Goal: Task Accomplishment & Management: Manage account settings

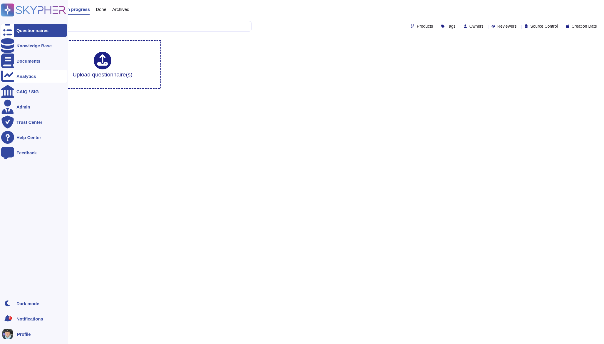
click at [32, 71] on div "Analytics" at bounding box center [33, 76] width 65 height 13
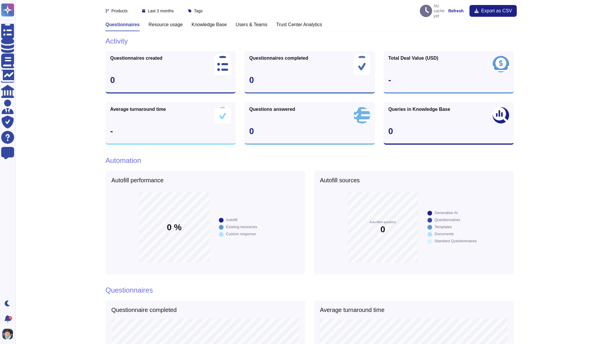
click at [32, 65] on div "Products Last 3 months Tags No cache yet Refresh Export as CSV Questionnaires R…" at bounding box center [309, 327] width 588 height 655
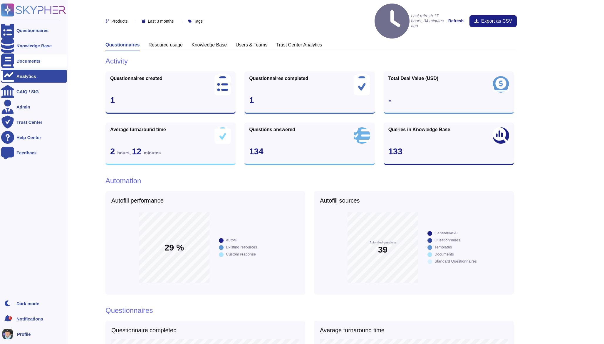
click at [27, 61] on div "Documents" at bounding box center [28, 61] width 24 height 4
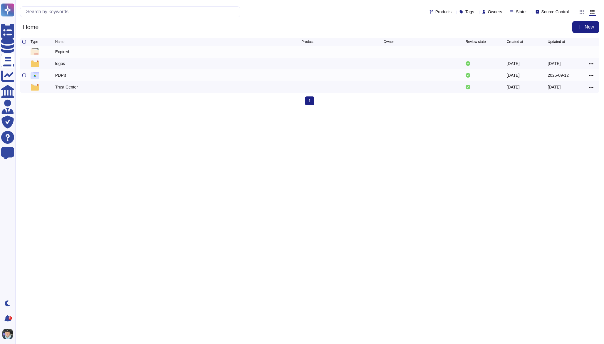
click at [24, 74] on div at bounding box center [26, 75] width 8 height 7
click at [24, 77] on div at bounding box center [24, 75] width 4 height 4
click at [0, 0] on input "checkbox" at bounding box center [0, 0] width 0 height 0
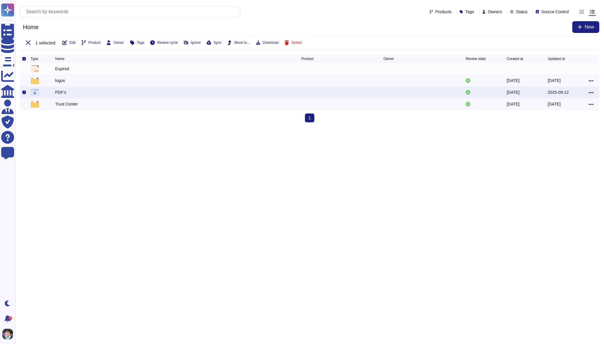
click at [219, 43] on span "Sync" at bounding box center [217, 43] width 8 height 4
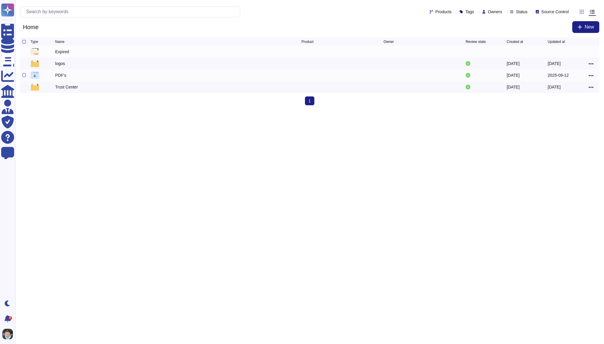
click at [62, 78] on div "PDF's" at bounding box center [60, 75] width 11 height 6
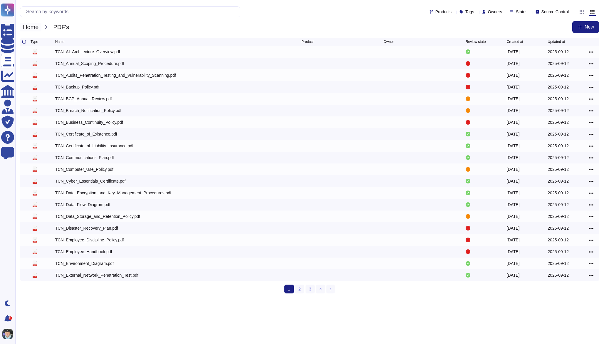
click at [27, 26] on span "Home" at bounding box center [30, 27] width 21 height 9
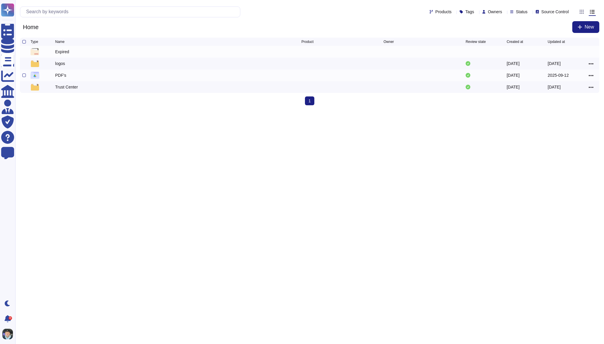
click at [64, 78] on div "PDF's" at bounding box center [60, 75] width 11 height 6
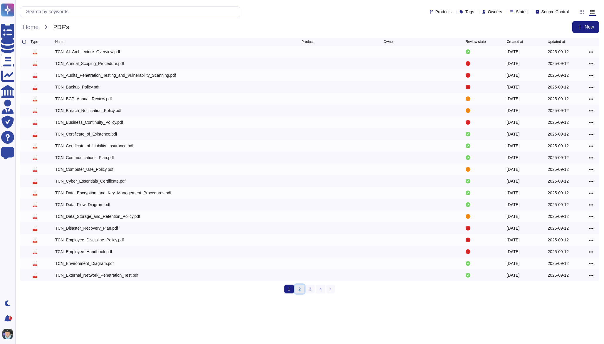
click at [300, 292] on link "2" at bounding box center [299, 288] width 9 height 9
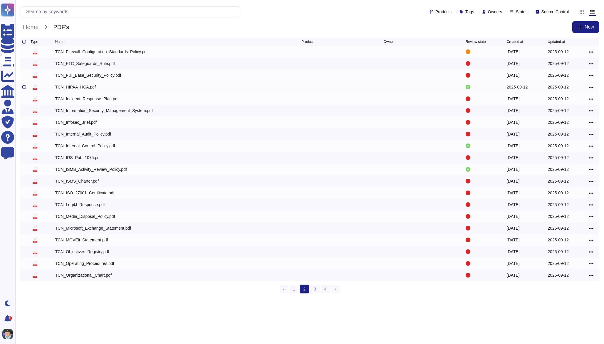
click at [92, 88] on div "TCN_HIPAA_HCA.pdf" at bounding box center [75, 87] width 41 height 6
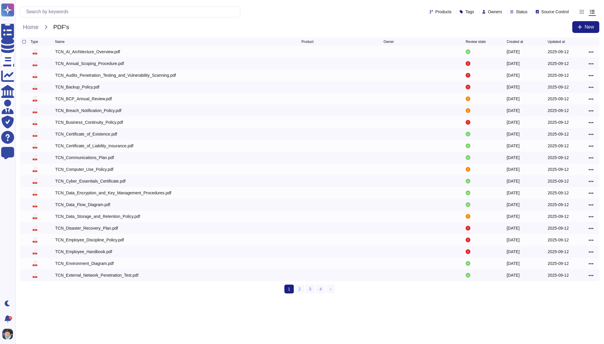
click at [304, 290] on ul "1 (current) 2 3 4 › Next" at bounding box center [309, 288] width 51 height 9
click at [302, 290] on link "2" at bounding box center [299, 288] width 9 height 9
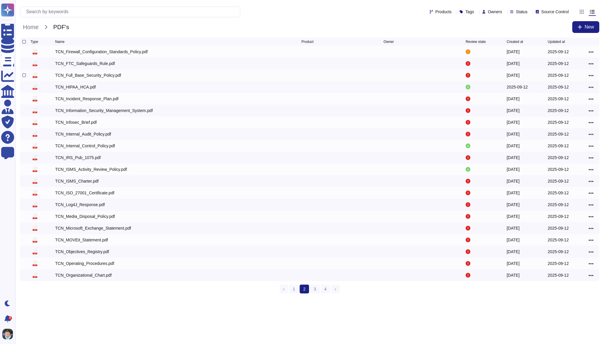
click at [109, 77] on div "TCN_Full_Base_Security_Policy.pdf" at bounding box center [88, 75] width 66 height 6
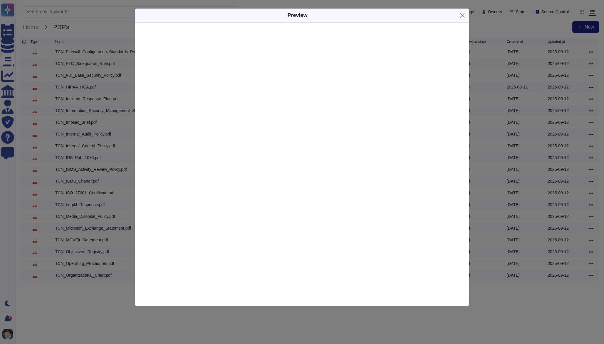
click at [93, 86] on div "Preview" at bounding box center [302, 172] width 604 height 344
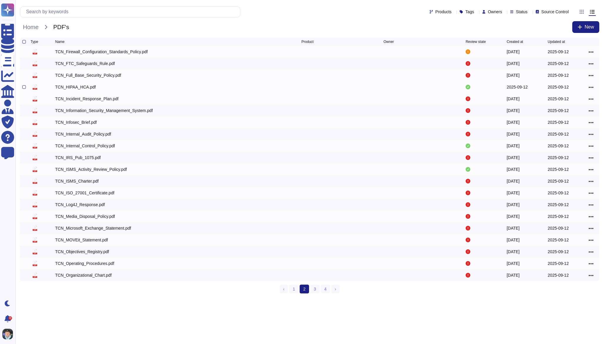
click at [89, 85] on div "TCN_HIPAA_HCA.pdf" at bounding box center [75, 87] width 41 height 6
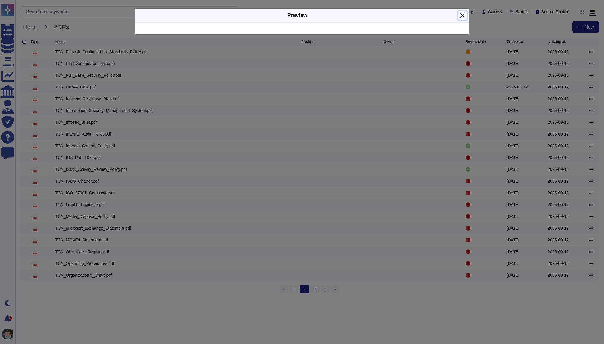
click at [460, 15] on button "Close" at bounding box center [462, 15] width 9 height 9
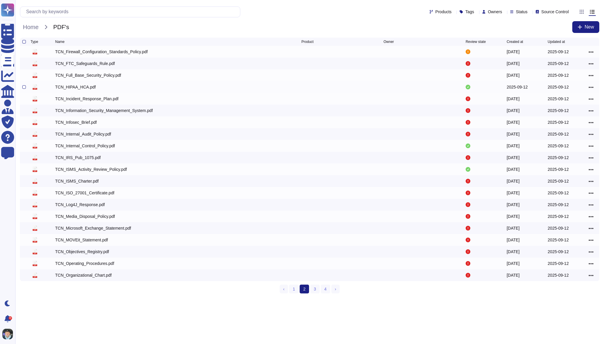
click at [88, 90] on div "TCN_HIPAA_HCA.pdf" at bounding box center [75, 87] width 41 height 6
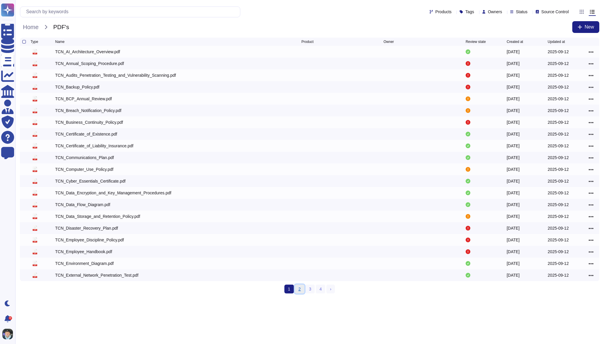
click at [302, 293] on link "2" at bounding box center [299, 288] width 9 height 9
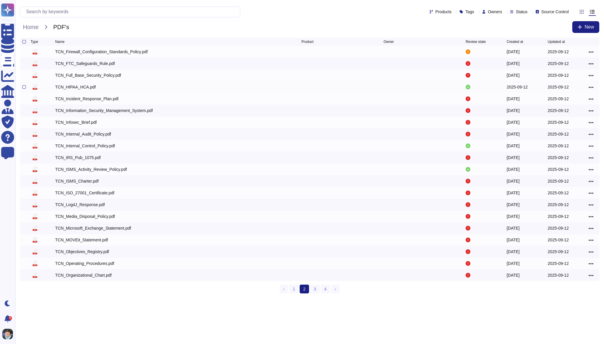
click at [76, 90] on div "TCN_HIPAA_HCA.pdf" at bounding box center [178, 86] width 246 height 7
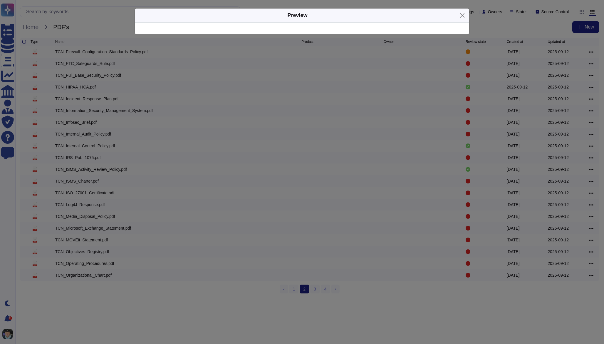
click at [78, 85] on div "Preview" at bounding box center [302, 172] width 604 height 344
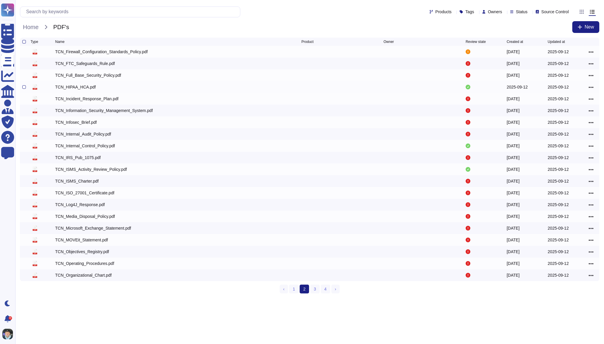
click at [78, 90] on div "TCN_HIPAA_HCA.pdf" at bounding box center [75, 87] width 41 height 6
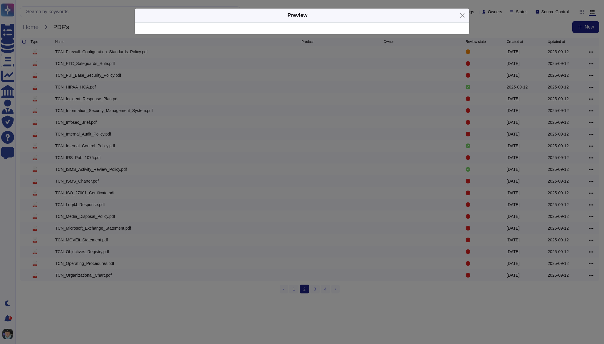
click at [78, 90] on div "Preview" at bounding box center [302, 172] width 604 height 344
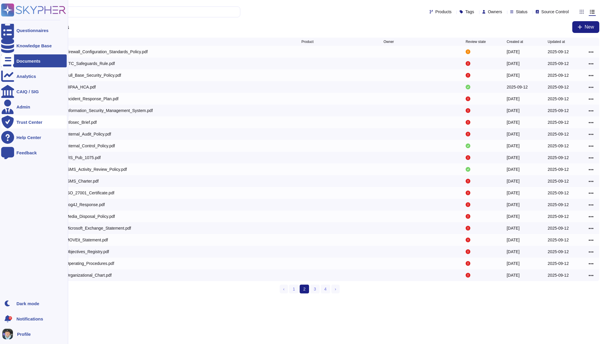
click at [15, 122] on div "Trust Center" at bounding box center [33, 121] width 65 height 13
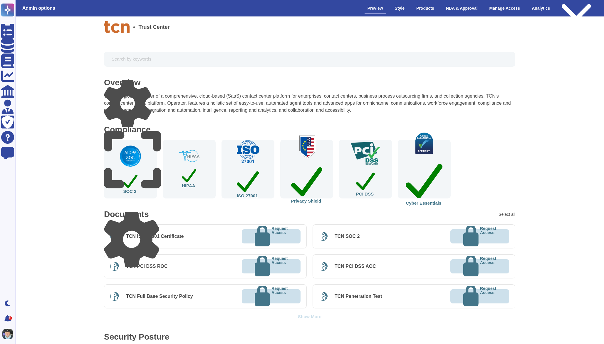
click at [157, 211] on div "Documents Select all" at bounding box center [309, 214] width 411 height 8
click at [156, 214] on icon at bounding box center [131, 238] width 55 height 55
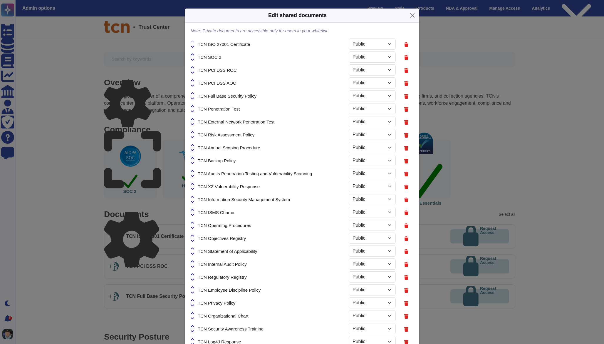
select select "PRIVATE"
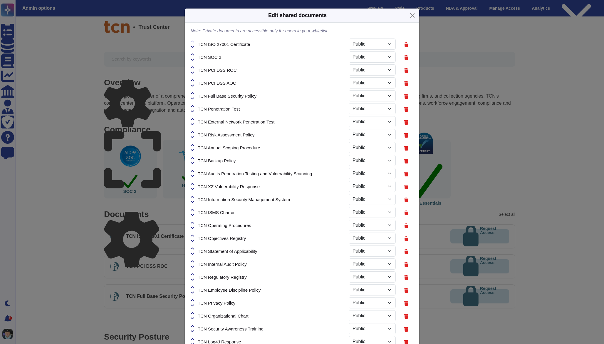
select select "PRIVATE"
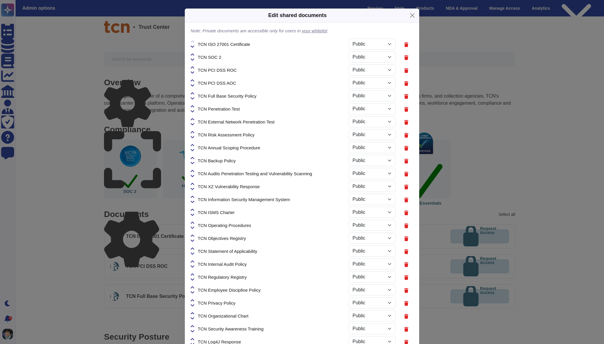
select select "PRIVATE"
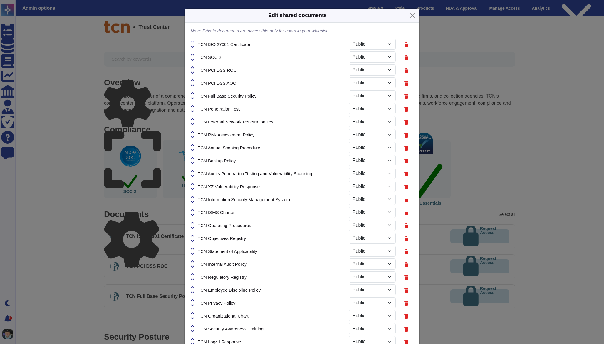
select select "PRIVATE"
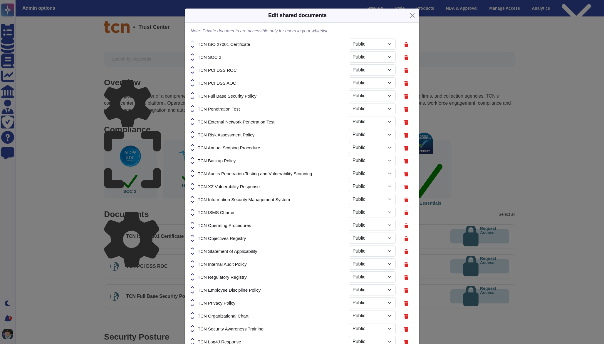
select select "PRIVATE"
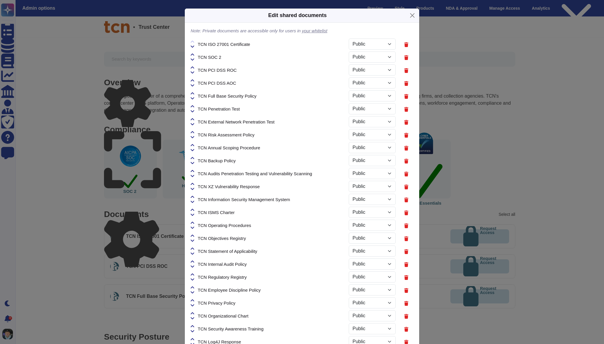
select select "PRIVATE"
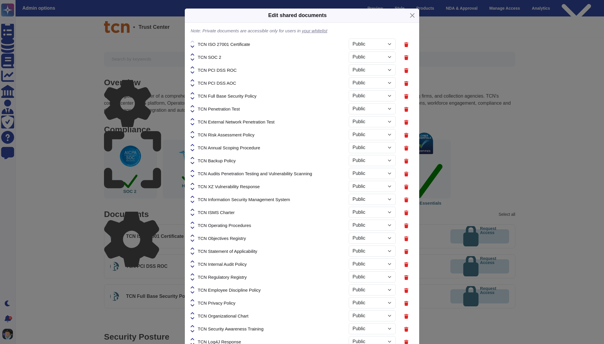
select select "PRIVATE"
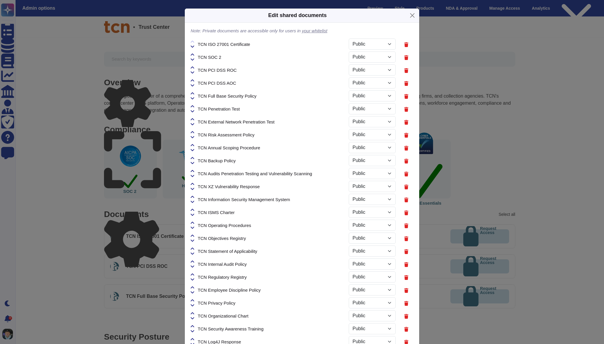
select select "PRIVATE"
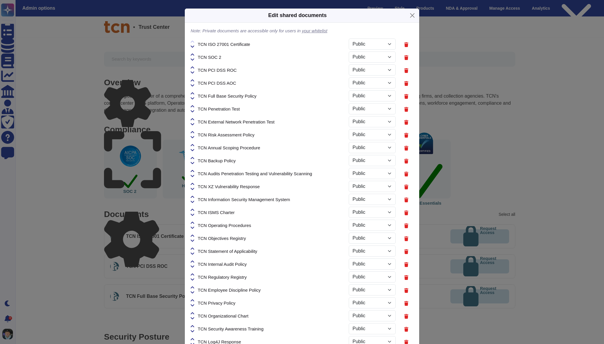
select select "PRIVATE"
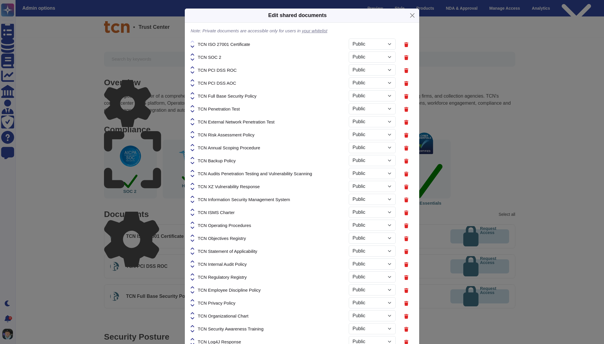
select select "PRIVATE"
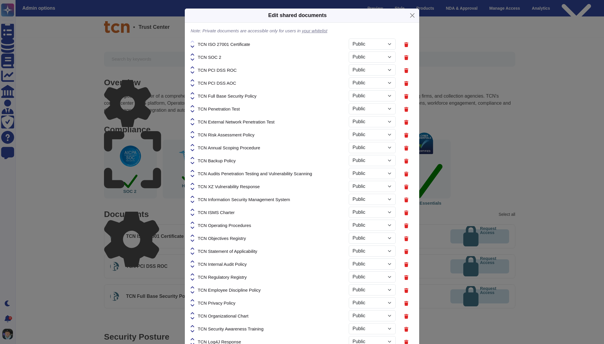
select select "PRIVATE"
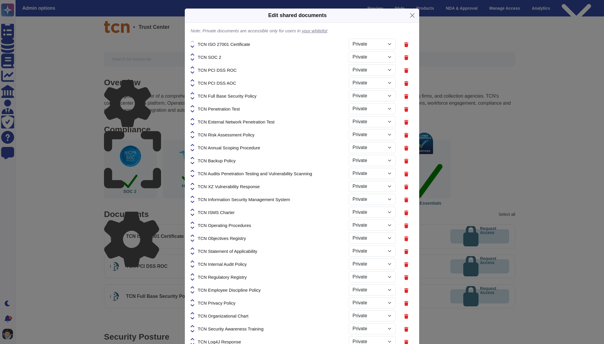
select select "PRIVATE"
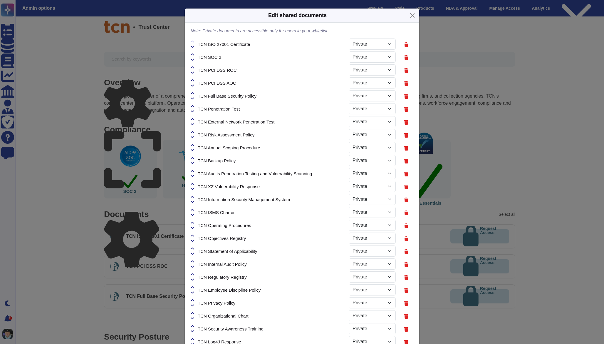
select select "PRIVATE"
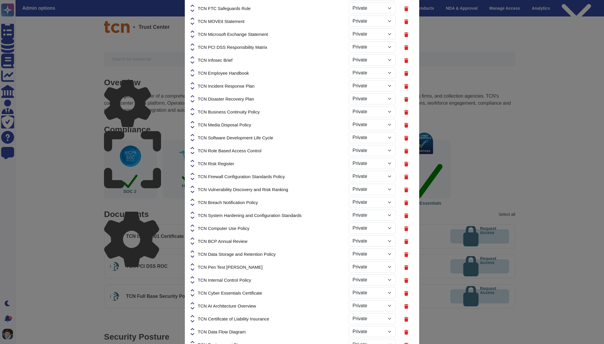
scroll to position [552, 0]
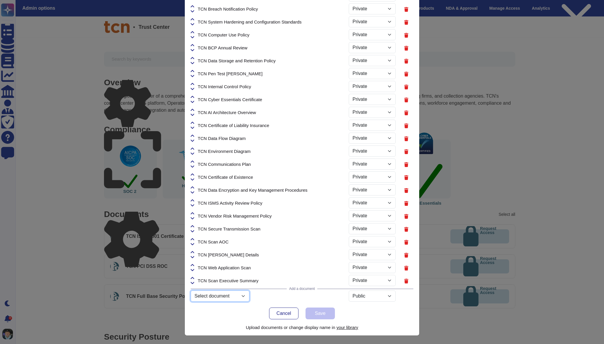
click at [218, 295] on select "Select document untitled-2.png untitled-3.png svgviewer-png-output.png Mutual-N…" at bounding box center [220, 295] width 59 height 11
click at [191, 301] on select "Select document untitled-2.png untitled-3.png svgviewer-png-output.png Mutual-N…" at bounding box center [220, 295] width 59 height 11
select select "68c4ae94620d2f7948639541"
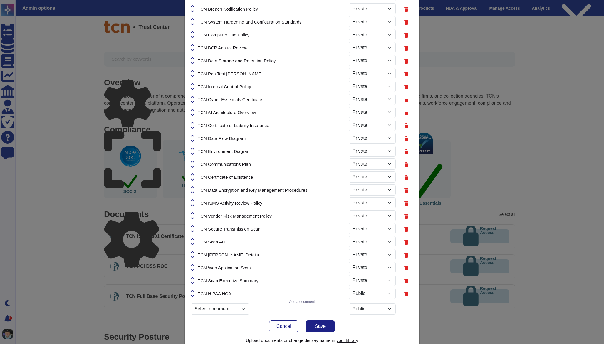
click at [356, 299] on div "Public Private" at bounding box center [381, 293] width 65 height 13
click at [357, 294] on select "Public Private" at bounding box center [372, 292] width 47 height 11
click at [349, 287] on select "Public Private" at bounding box center [372, 292] width 47 height 11
select select "PRIVATE"
click at [193, 289] on icon at bounding box center [193, 290] width 4 height 5
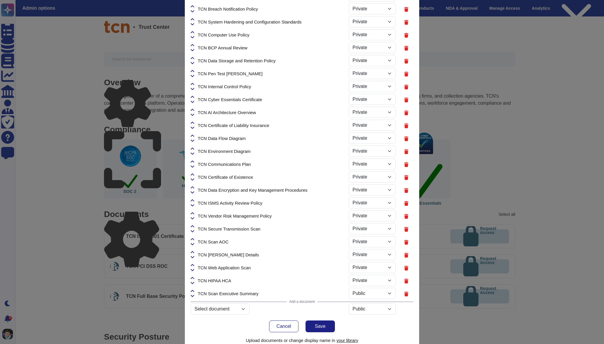
select select "PRIVATE"
click at [193, 277] on icon at bounding box center [193, 278] width 4 height 2
select select "PRIVATE"
click at [193, 264] on icon at bounding box center [193, 265] width 4 height 5
select select "PRIVATE"
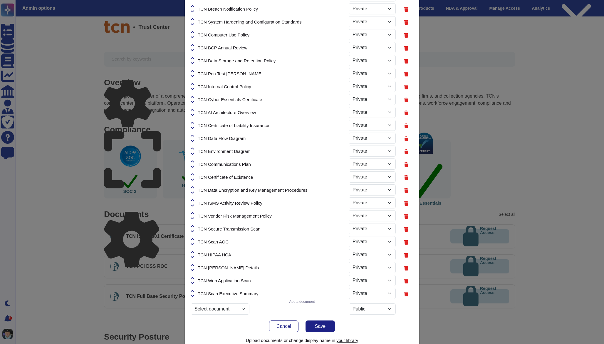
click at [193, 252] on icon at bounding box center [193, 252] width 4 height 5
select select "PRIVATE"
click at [193, 240] on icon at bounding box center [193, 239] width 4 height 5
select select "PRIVATE"
click at [193, 226] on icon at bounding box center [193, 226] width 4 height 5
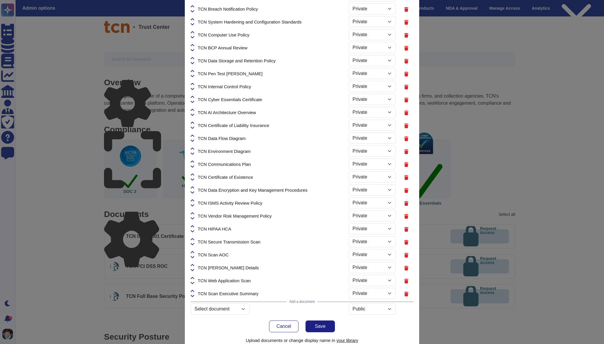
click at [193, 224] on icon at bounding box center [193, 226] width 4 height 5
click at [193, 229] on icon at bounding box center [193, 230] width 4 height 5
click at [193, 226] on icon at bounding box center [193, 226] width 4 height 2
click at [192, 226] on icon at bounding box center [193, 226] width 4 height 2
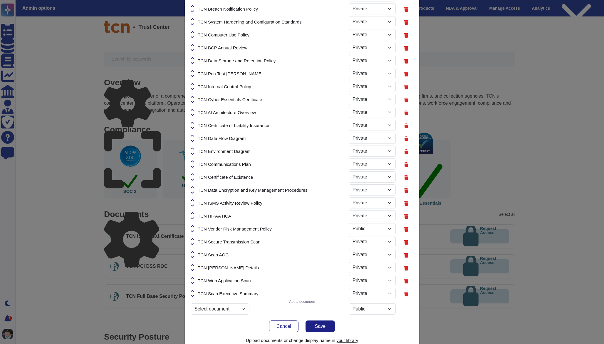
select select "PRIVATE"
click at [194, 212] on icon at bounding box center [193, 213] width 4 height 2
select select "PRIVATE"
click at [193, 200] on icon at bounding box center [193, 200] width 4 height 5
select select "PRIVATE"
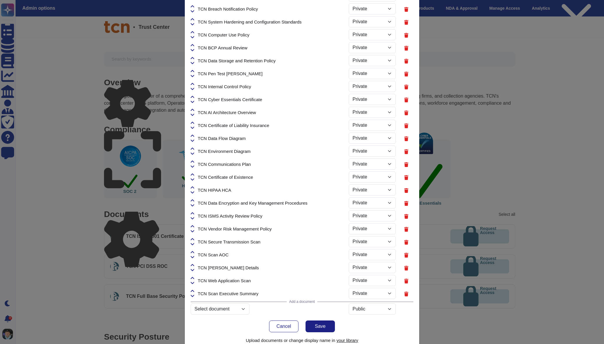
click at [193, 187] on icon at bounding box center [193, 187] width 4 height 5
select select "PRIVATE"
click at [193, 171] on div "TCN HIPAA HCA" at bounding box center [270, 176] width 158 height 13
click at [193, 173] on icon at bounding box center [193, 174] width 4 height 5
select select "PRIVATE"
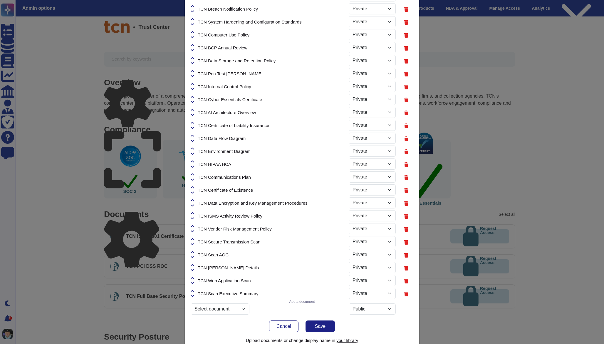
click at [192, 161] on icon at bounding box center [193, 161] width 4 height 5
select select "PRIVATE"
click at [192, 147] on icon at bounding box center [193, 148] width 4 height 5
select select "PRIVATE"
click at [192, 134] on icon at bounding box center [193, 135] width 4 height 5
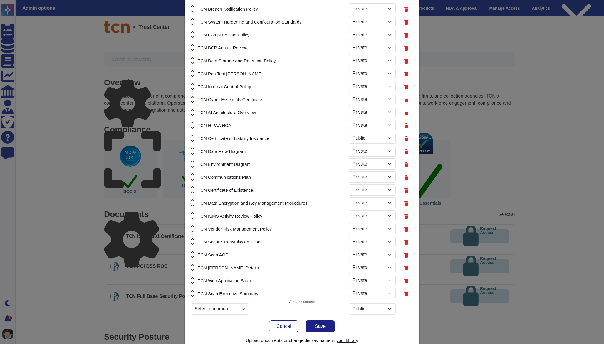
select select "PRIVATE"
click at [193, 122] on icon at bounding box center [193, 122] width 4 height 5
select select "PRIVATE"
click at [193, 108] on icon at bounding box center [193, 109] width 4 height 5
click at [192, 109] on icon at bounding box center [193, 109] width 4 height 5
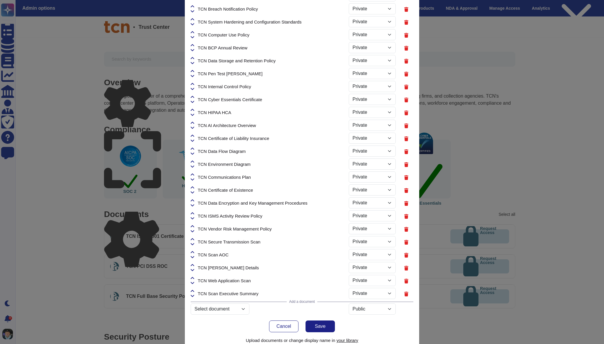
click at [193, 108] on icon at bounding box center [193, 109] width 4 height 5
click at [194, 110] on icon at bounding box center [193, 110] width 4 height 2
click at [194, 109] on icon at bounding box center [193, 109] width 4 height 5
select select "PRIVATE"
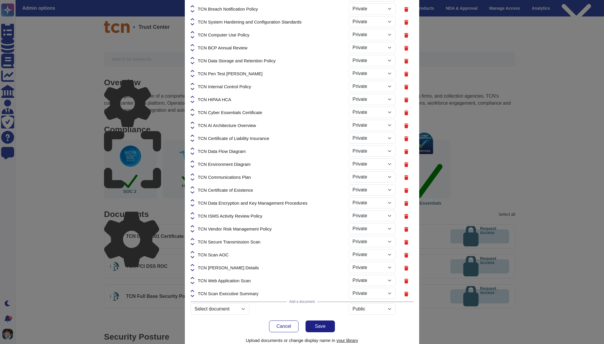
click at [193, 96] on icon at bounding box center [193, 97] width 4 height 2
select select "PRIVATE"
click at [193, 83] on icon at bounding box center [193, 84] width 4 height 2
select select "PRIVATE"
click at [193, 71] on icon at bounding box center [193, 71] width 4 height 2
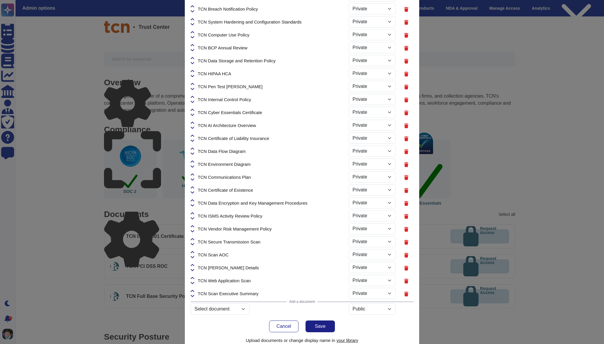
click at [193, 70] on icon at bounding box center [193, 71] width 4 height 5
click at [194, 71] on icon at bounding box center [193, 71] width 4 height 5
click at [194, 70] on icon at bounding box center [193, 71] width 4 height 2
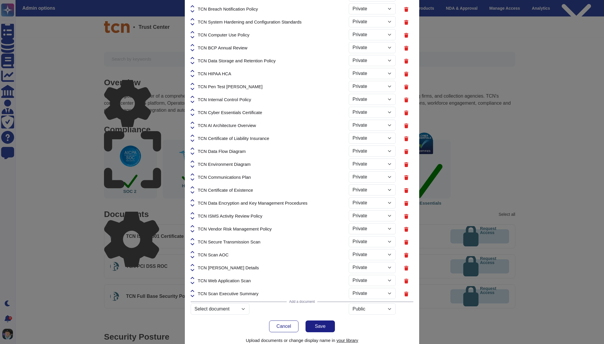
click at [209, 73] on span "TCN HIPAA HCA" at bounding box center [214, 73] width 33 height 4
click at [194, 70] on icon at bounding box center [193, 71] width 4 height 2
select select "PRIVATE"
click at [193, 57] on icon at bounding box center [193, 58] width 4 height 5
select select "PRIVATE"
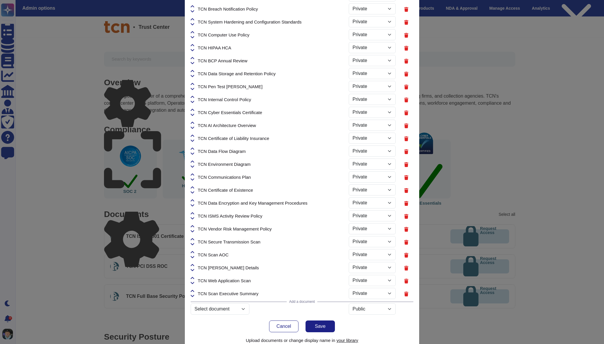
click at [193, 45] on icon at bounding box center [193, 45] width 4 height 5
select select "PRIVATE"
click at [194, 31] on icon at bounding box center [193, 32] width 4 height 5
select select "PRIVATE"
click at [194, 19] on icon at bounding box center [193, 19] width 4 height 5
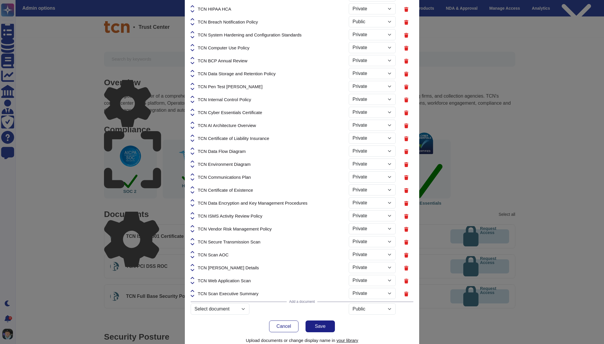
select select "PRIVATE"
click at [194, 6] on icon at bounding box center [193, 6] width 4 height 2
click at [193, 5] on icon at bounding box center [193, 6] width 4 height 5
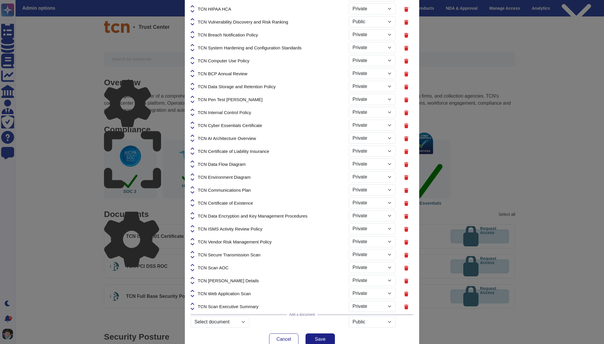
select select "PRIVATE"
click at [194, 6] on icon at bounding box center [193, 6] width 4 height 2
select select "PRIVATE"
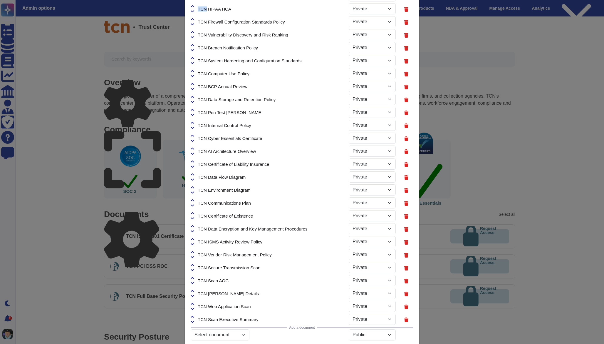
click at [194, 6] on icon at bounding box center [193, 6] width 4 height 2
select select "PRIVATE"
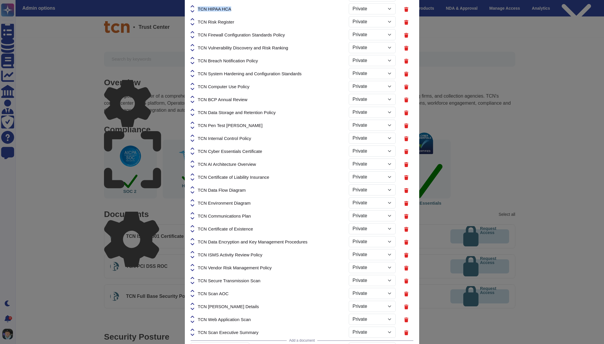
click at [194, 6] on icon at bounding box center [193, 6] width 4 height 2
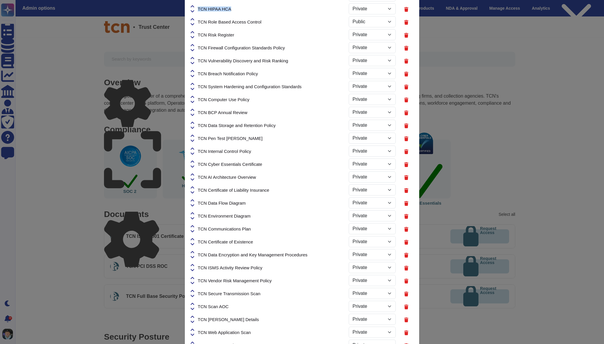
select select "PRIVATE"
click at [194, 6] on icon at bounding box center [193, 6] width 4 height 2
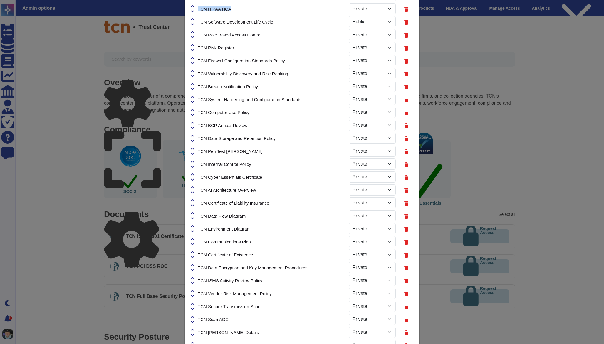
select select "PRIVATE"
click at [194, 6] on icon at bounding box center [193, 6] width 4 height 2
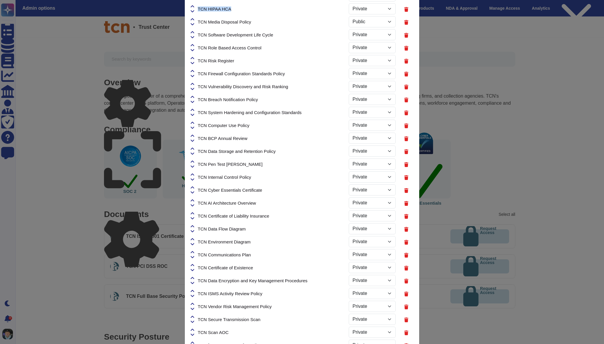
select select "PRIVATE"
click at [194, 6] on icon at bounding box center [193, 6] width 4 height 2
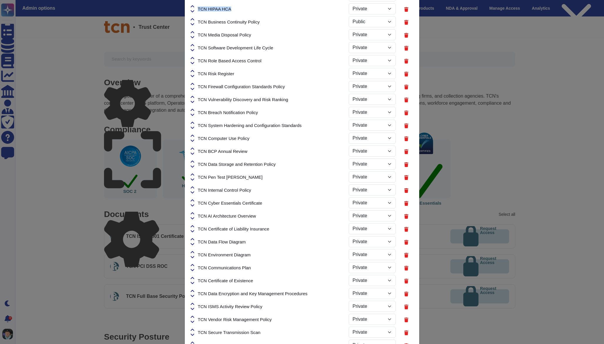
select select "PRIVATE"
click at [194, 6] on icon at bounding box center [193, 6] width 4 height 2
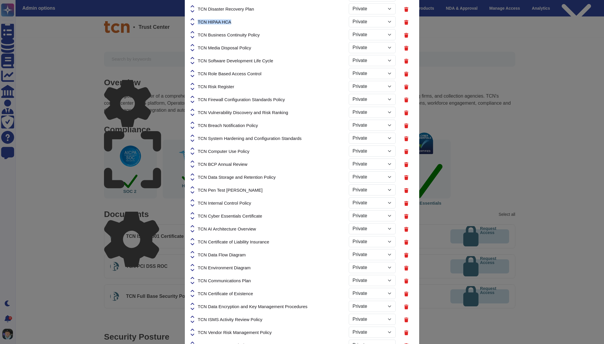
click at [194, 18] on icon at bounding box center [193, 19] width 4 height 2
select select "PRIVATE"
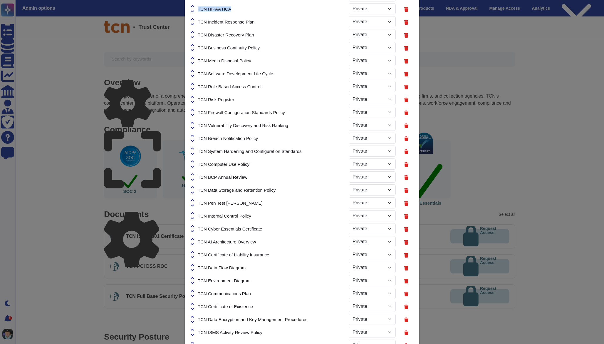
click at [194, 6] on icon at bounding box center [193, 6] width 4 height 2
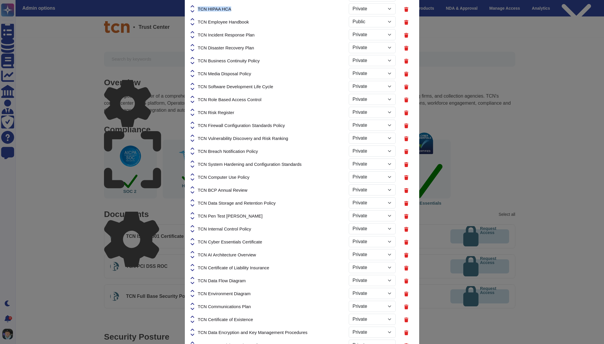
select select "PRIVATE"
click at [194, 6] on icon at bounding box center [193, 6] width 4 height 2
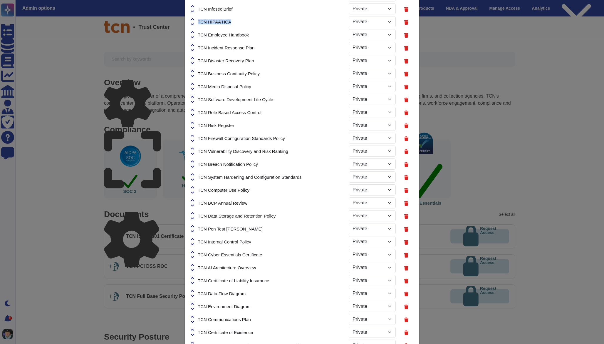
click at [194, 18] on icon at bounding box center [193, 19] width 4 height 2
select select "PRIVATE"
click at [194, 6] on icon at bounding box center [193, 6] width 4 height 2
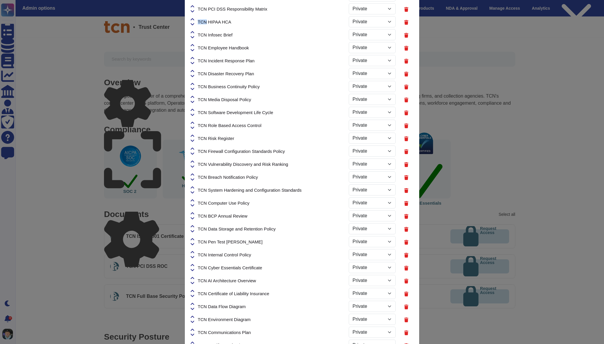
click at [194, 18] on icon at bounding box center [193, 19] width 4 height 2
select select "PRIVATE"
click at [194, 6] on icon at bounding box center [193, 6] width 4 height 2
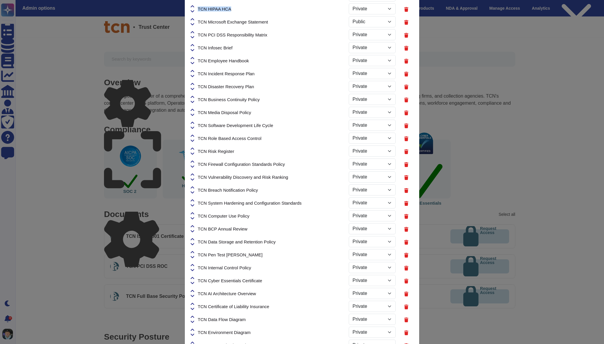
select select "PRIVATE"
click at [194, 6] on icon at bounding box center [193, 6] width 4 height 2
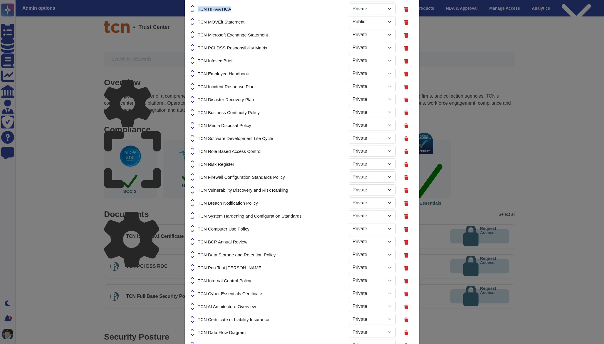
select select "PRIVATE"
click at [194, 6] on icon at bounding box center [193, 6] width 4 height 2
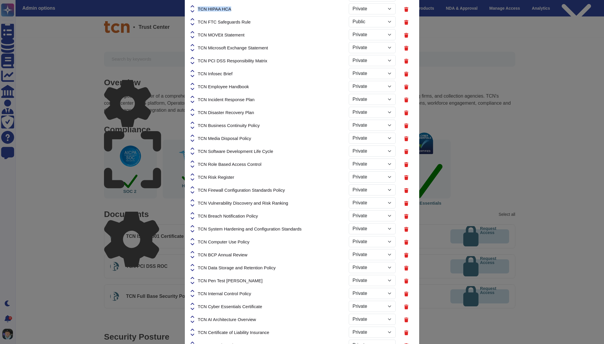
select select "PRIVATE"
click at [194, 6] on icon at bounding box center [193, 6] width 4 height 2
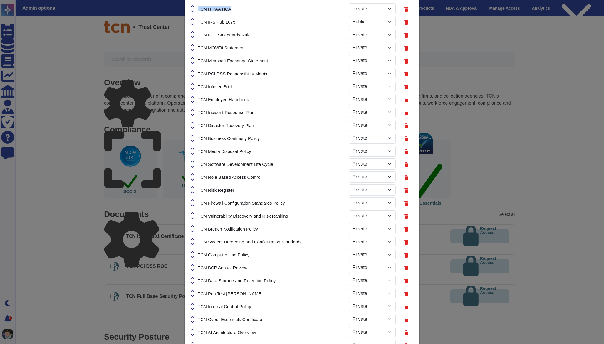
select select "PRIVATE"
click at [194, 6] on icon at bounding box center [193, 6] width 4 height 2
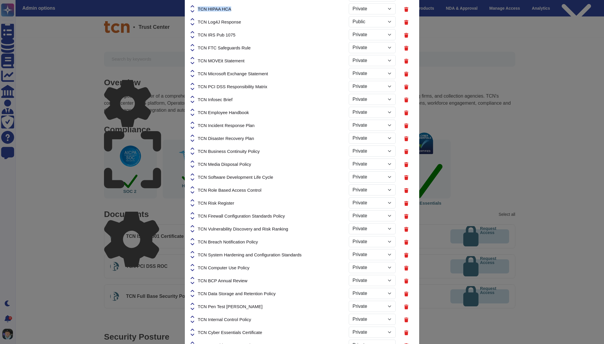
select select "PRIVATE"
click at [194, 6] on icon at bounding box center [193, 6] width 4 height 2
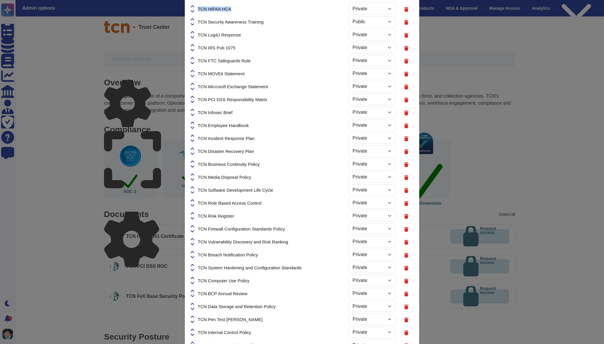
select select "PRIVATE"
click at [194, 6] on icon at bounding box center [193, 6] width 4 height 2
select select "PRIVATE"
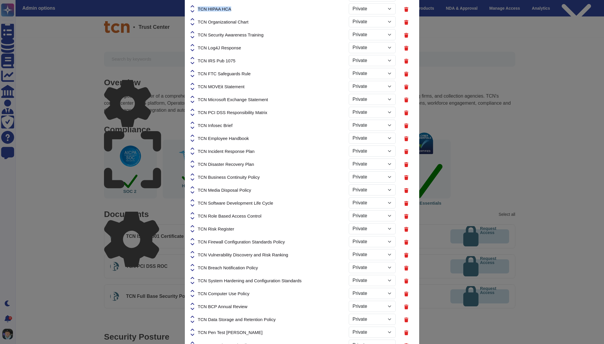
click at [194, 6] on icon at bounding box center [193, 6] width 4 height 2
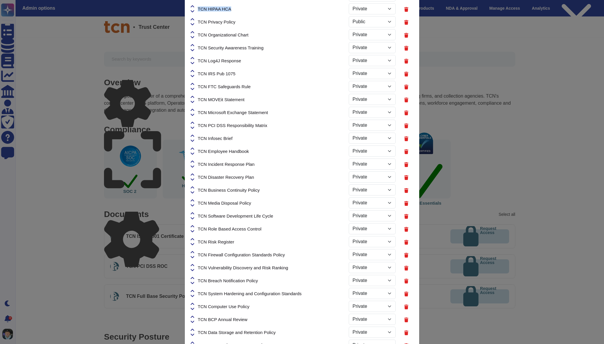
select select "PRIVATE"
click at [194, 6] on icon at bounding box center [193, 6] width 4 height 2
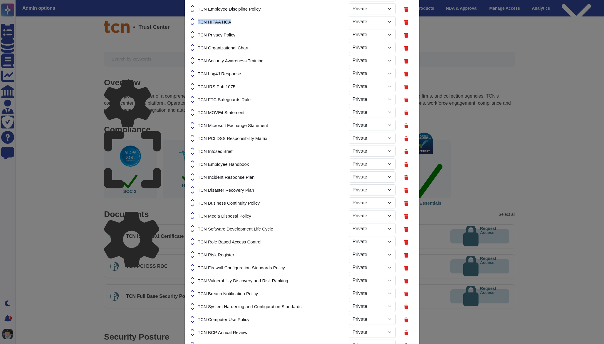
select select "PRIVATE"
click at [194, 6] on icon at bounding box center [193, 6] width 4 height 2
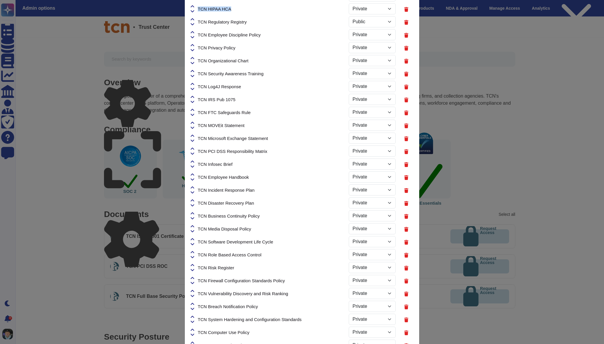
select select "PRIVATE"
click at [194, 6] on icon at bounding box center [193, 6] width 4 height 2
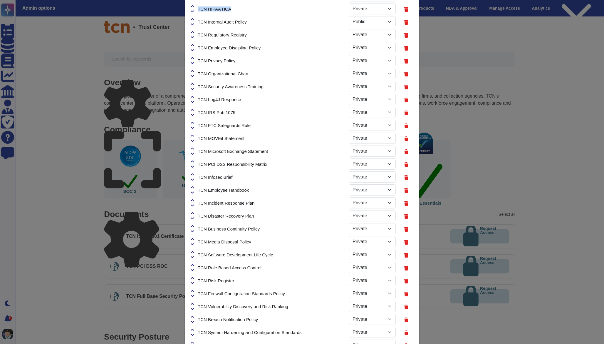
click at [194, 6] on icon at bounding box center [193, 6] width 4 height 2
select select "PRIVATE"
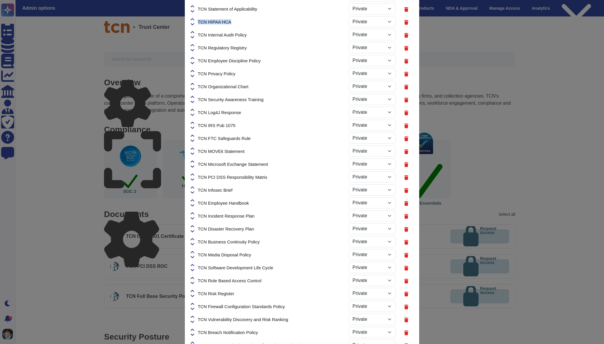
click at [194, 18] on icon at bounding box center [193, 19] width 4 height 2
select select "PRIVATE"
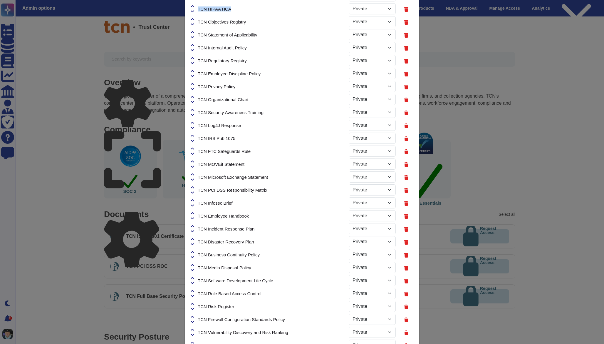
click at [194, 6] on icon at bounding box center [193, 6] width 4 height 2
select select "PRIVATE"
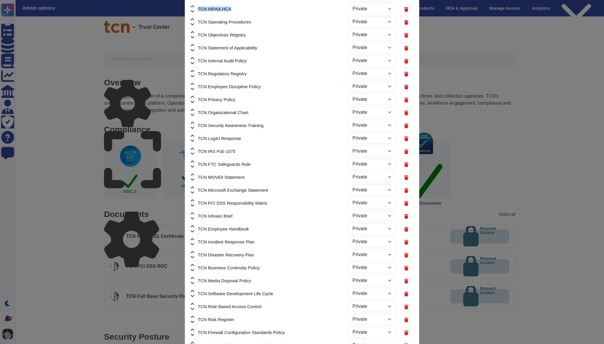
click at [194, 6] on icon at bounding box center [193, 6] width 4 height 2
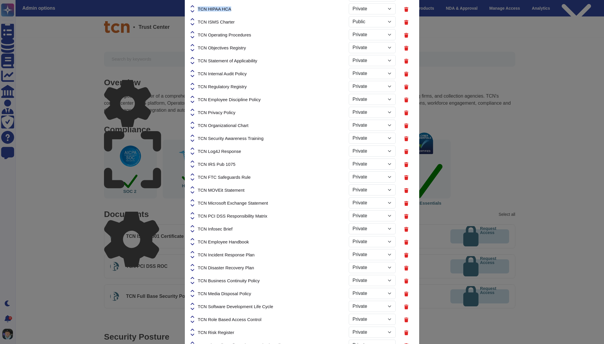
select select "PRIVATE"
click at [194, 6] on icon at bounding box center [193, 6] width 4 height 2
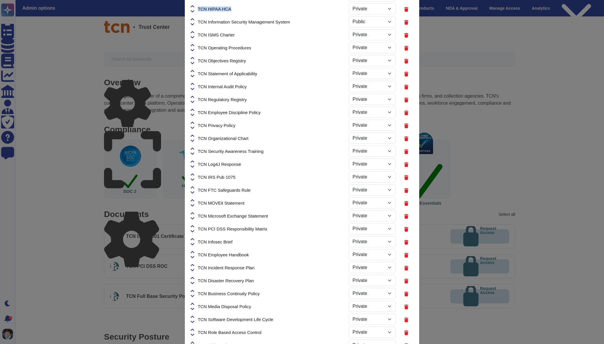
click at [194, 6] on icon at bounding box center [193, 6] width 4 height 2
select select "PRIVATE"
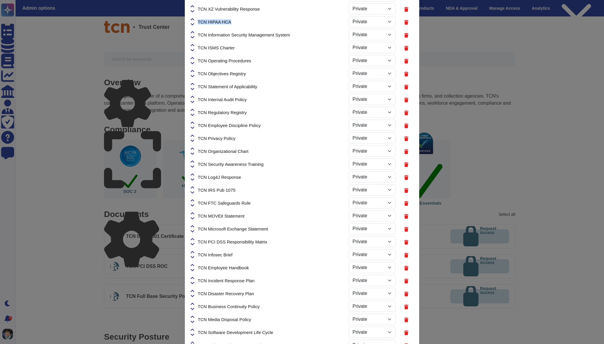
click at [194, 18] on icon at bounding box center [193, 19] width 4 height 2
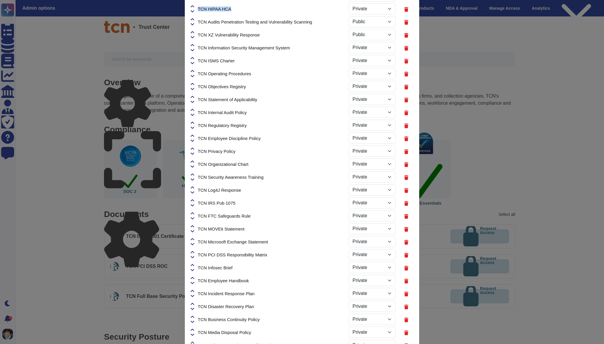
select select "PRIVATE"
click at [194, 6] on icon at bounding box center [193, 6] width 4 height 2
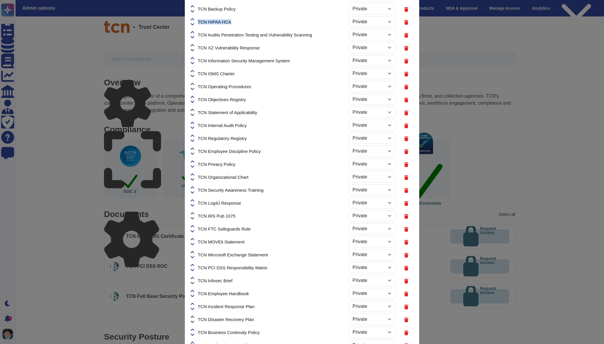
click at [194, 18] on icon at bounding box center [193, 19] width 4 height 2
select select "PRIVATE"
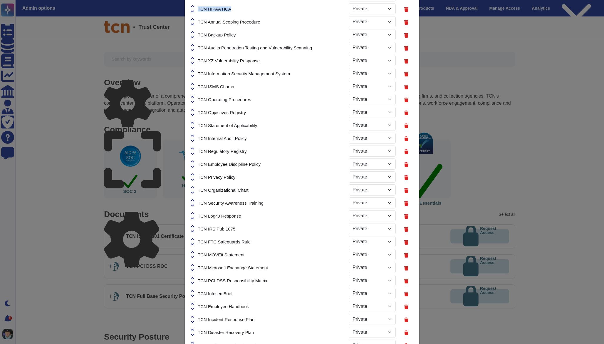
click at [194, 6] on icon at bounding box center [193, 6] width 4 height 2
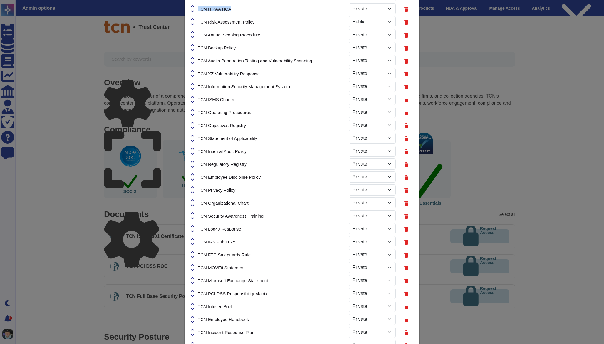
select select "PRIVATE"
click at [194, 6] on icon at bounding box center [193, 6] width 4 height 2
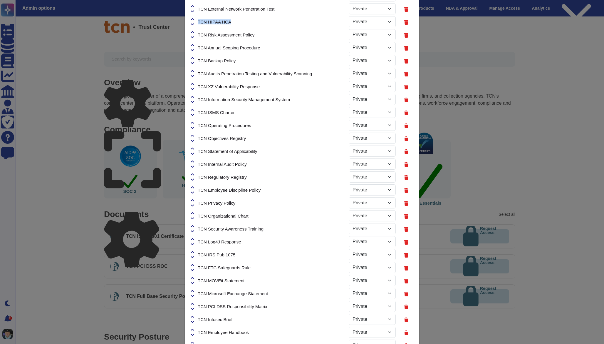
click at [194, 18] on icon at bounding box center [193, 19] width 4 height 2
select select "PRIVATE"
click at [194, 6] on icon at bounding box center [193, 6] width 4 height 2
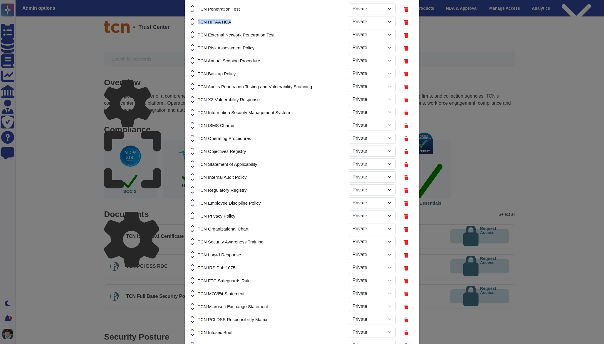
click at [194, 18] on icon at bounding box center [193, 19] width 4 height 2
select select "PRIVATE"
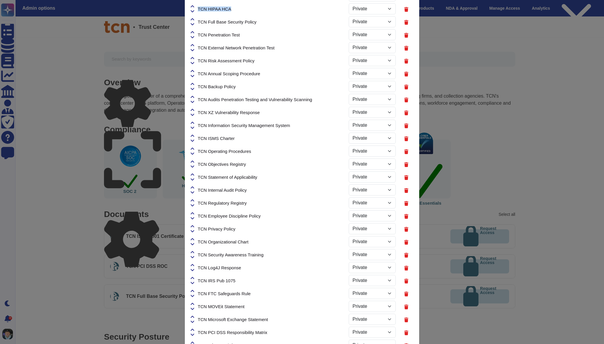
click at [194, 6] on icon at bounding box center [193, 6] width 4 height 2
select select "PRIVATE"
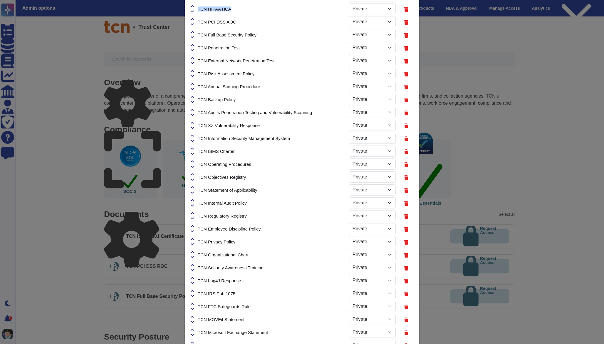
click at [194, 6] on icon at bounding box center [193, 6] width 4 height 2
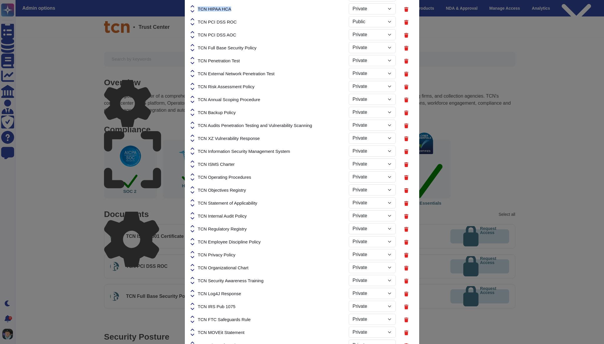
select select "PRIVATE"
click at [194, 6] on icon at bounding box center [193, 6] width 4 height 2
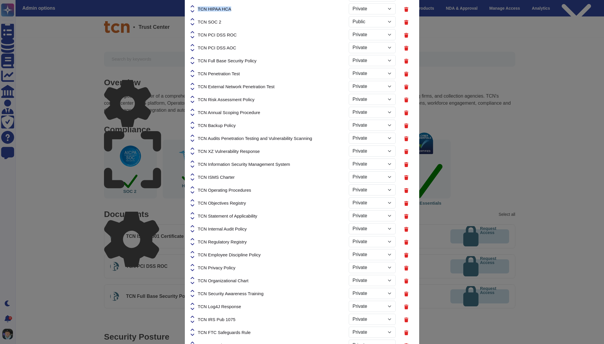
select select "PRIVATE"
click at [194, 11] on icon at bounding box center [193, 11] width 4 height 2
select select "PRIVATE"
click at [194, 22] on icon at bounding box center [193, 24] width 4 height 5
select select "PRIVATE"
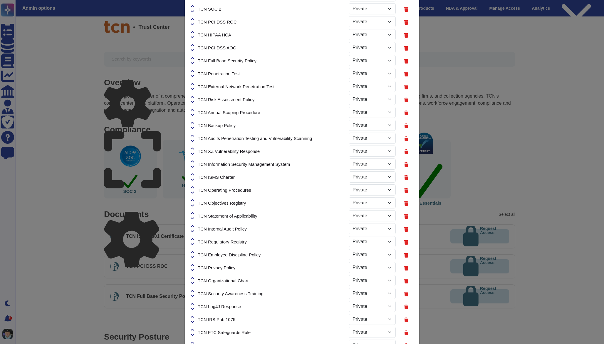
click at [193, 36] on icon at bounding box center [193, 37] width 4 height 5
select select "PRIVATE"
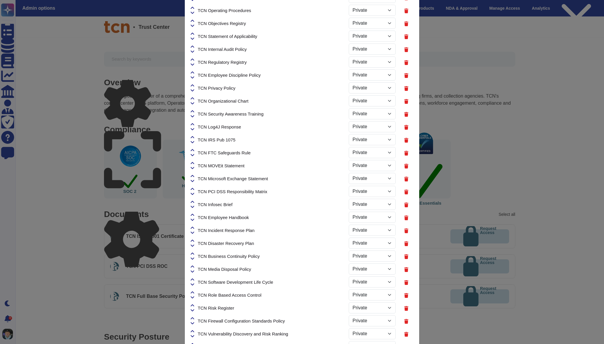
scroll to position [565, 0]
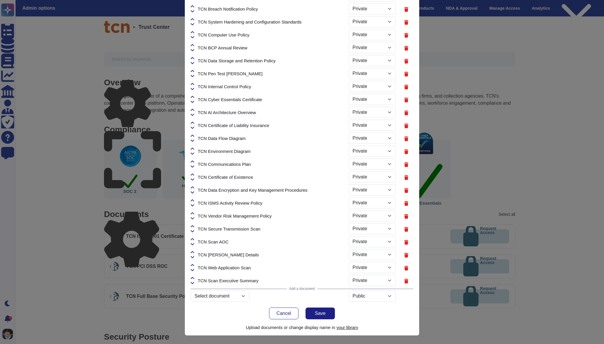
click at [327, 317] on button "Save" at bounding box center [319, 313] width 29 height 12
